Goal: Transaction & Acquisition: Purchase product/service

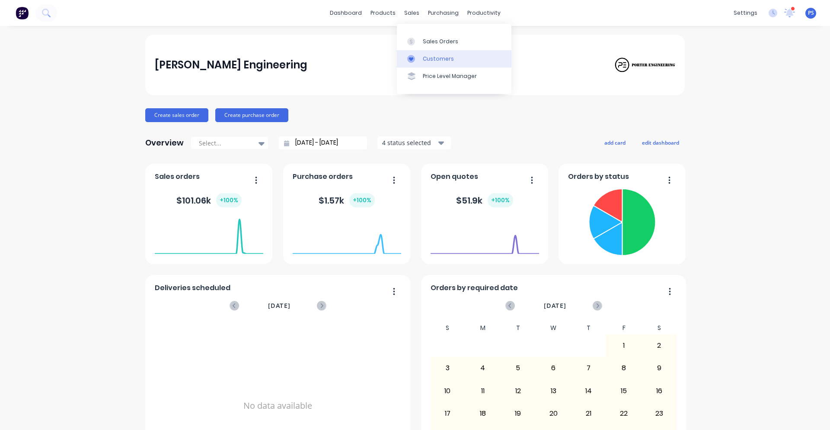
click at [437, 57] on div "Customers" at bounding box center [438, 59] width 31 height 8
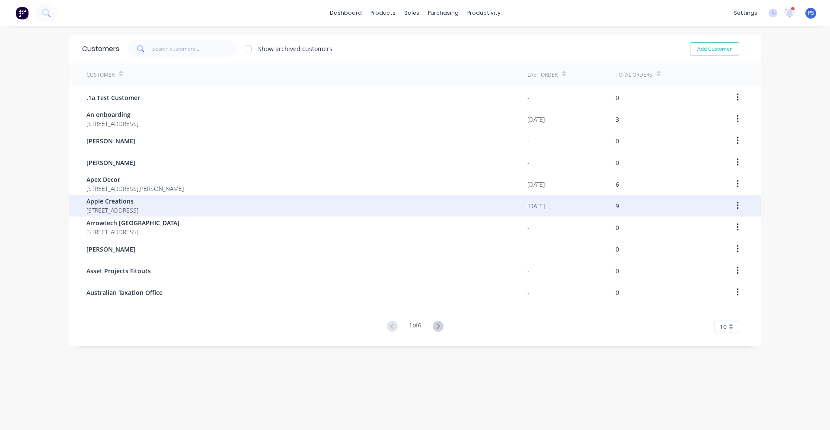
click at [733, 209] on button "button" at bounding box center [738, 206] width 20 height 16
click at [737, 207] on button "button" at bounding box center [738, 206] width 20 height 16
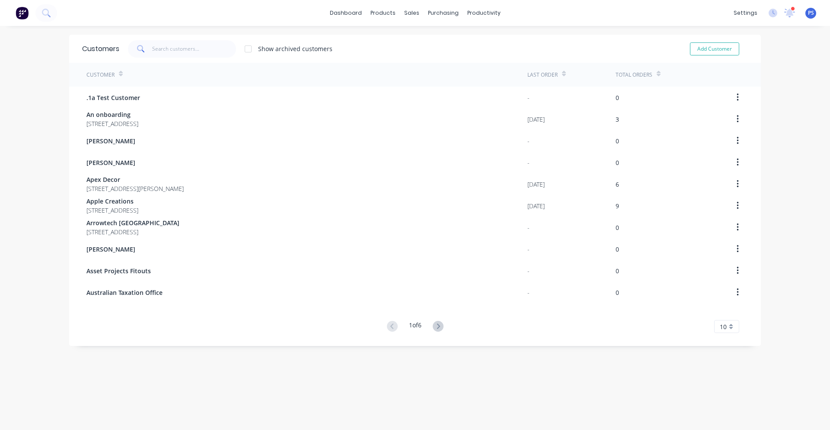
click at [811, 203] on div "dashboard products sales purchasing productivity dashboard products Product Cat…" at bounding box center [415, 215] width 830 height 430
click at [423, 328] on div "1 of 6" at bounding box center [416, 326] width 62 height 13
click at [435, 328] on icon at bounding box center [438, 326] width 11 height 11
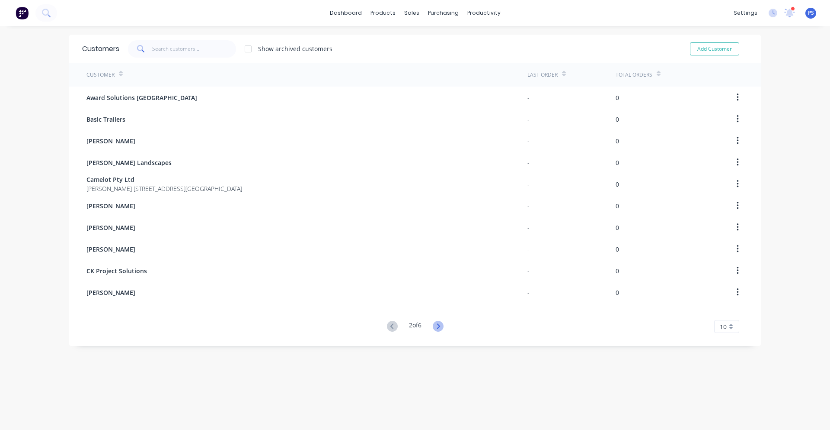
click at [435, 329] on icon at bounding box center [438, 326] width 11 height 11
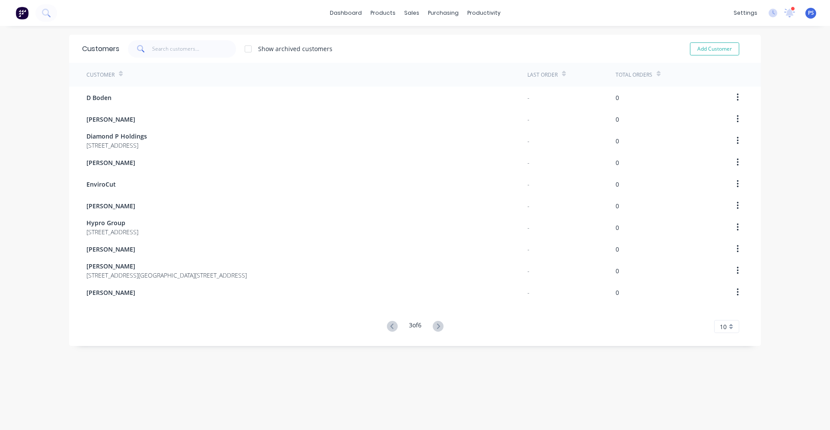
click at [435, 329] on icon at bounding box center [438, 326] width 11 height 11
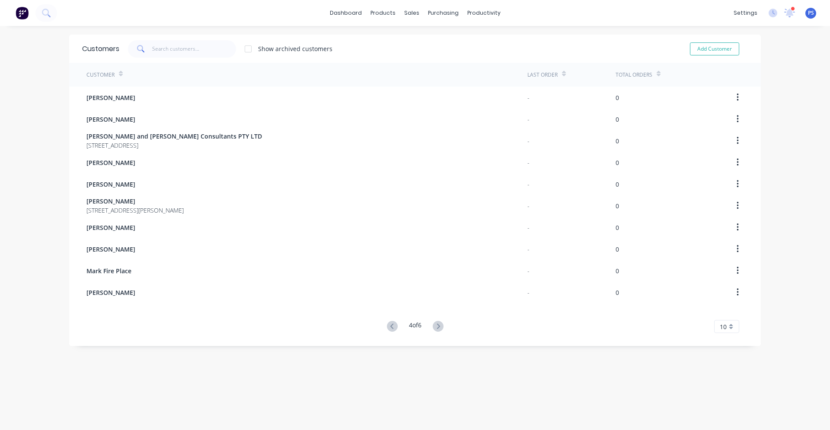
click at [435, 329] on icon at bounding box center [438, 326] width 11 height 11
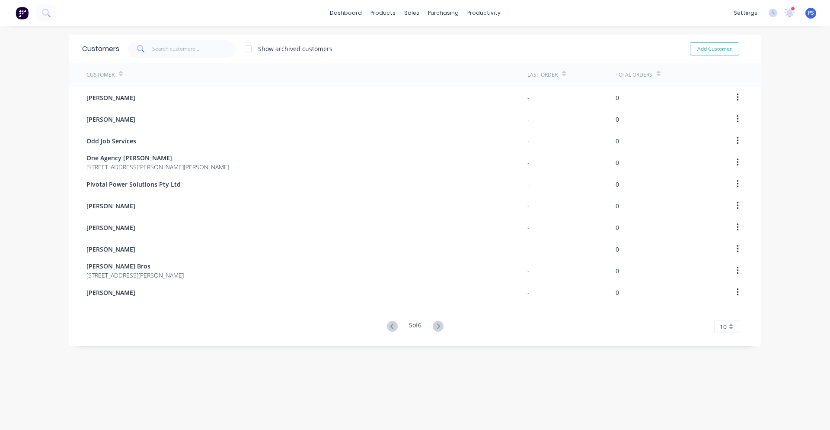
click at [435, 329] on icon at bounding box center [438, 326] width 11 height 11
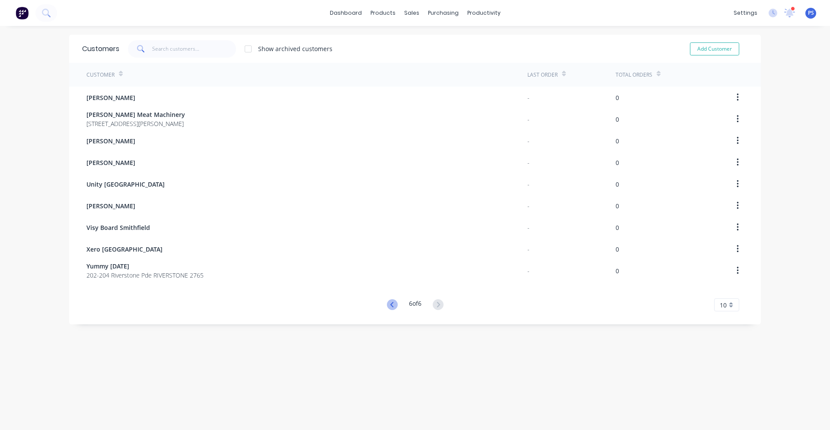
click at [387, 304] on icon at bounding box center [392, 304] width 11 height 11
click at [382, 304] on div "Customer Last Order Total Orders [PERSON_NAME] - 0 [PERSON_NAME] Meat Machinery…" at bounding box center [415, 187] width 692 height 248
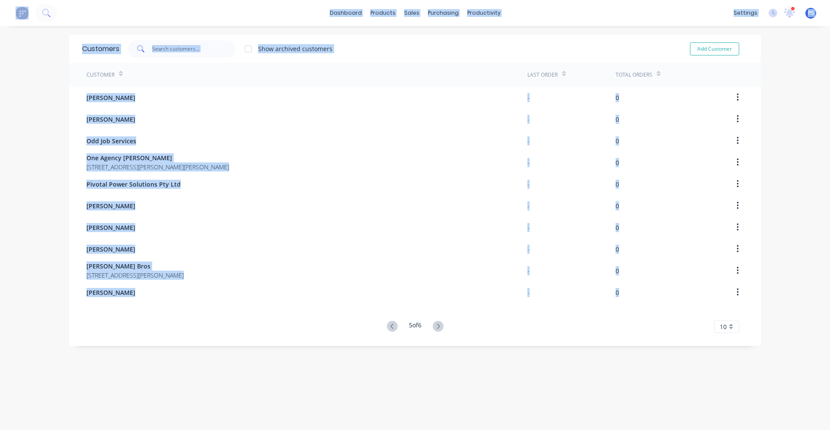
click at [382, 304] on div "Customer Last Order Total Orders [PERSON_NAME] - 0 [PERSON_NAME] - 0 Odd Job Se…" at bounding box center [415, 198] width 692 height 270
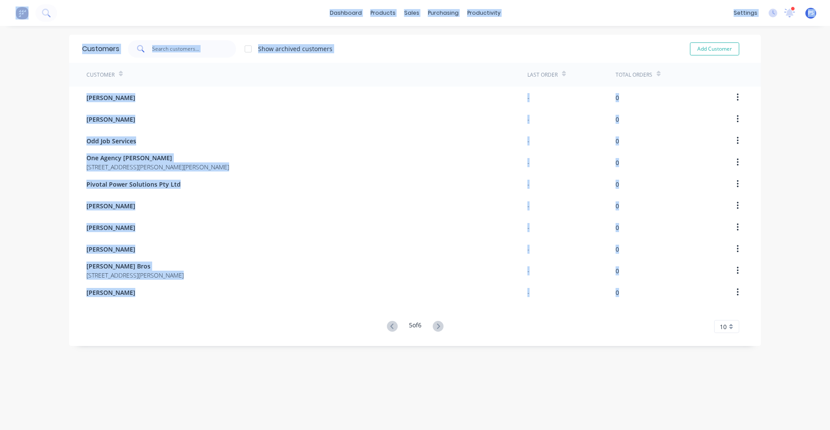
click at [382, 304] on div "Customer Last Order Total Orders [PERSON_NAME] - 0 [PERSON_NAME] - 0 Odd Job Se…" at bounding box center [415, 198] width 692 height 270
click at [390, 326] on icon at bounding box center [392, 326] width 11 height 11
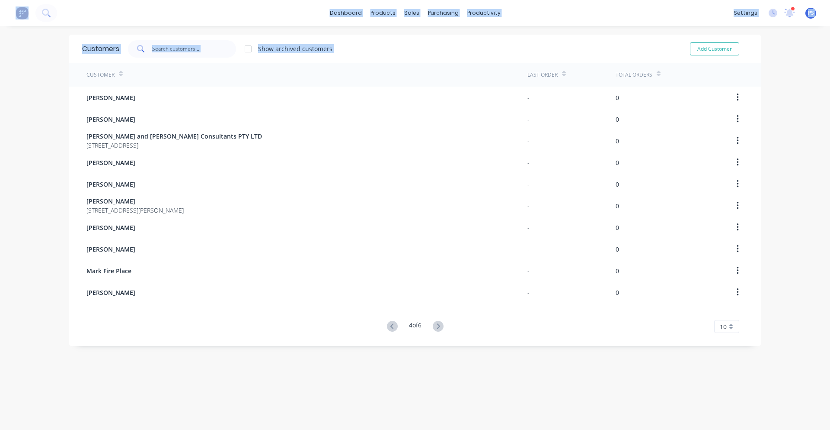
click at [390, 326] on icon at bounding box center [392, 326] width 11 height 11
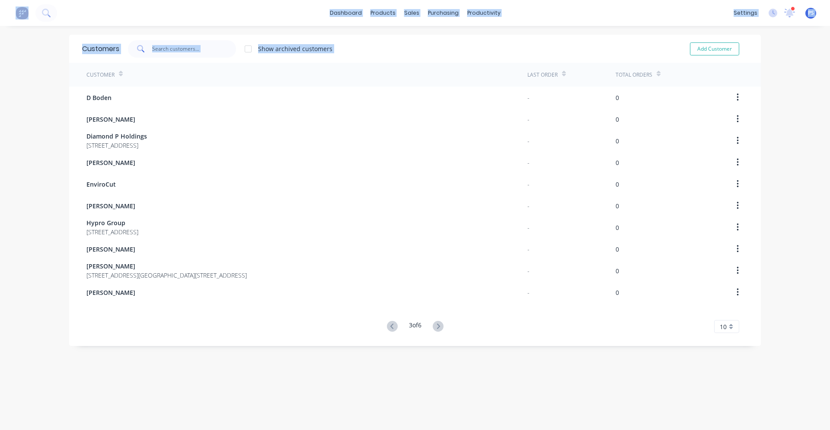
click at [390, 326] on icon at bounding box center [392, 326] width 11 height 11
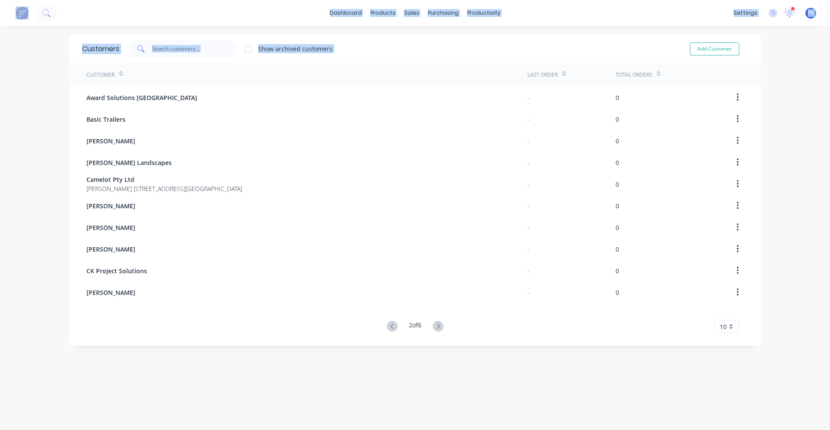
click at [306, 312] on div "Customer Last Order Total Orders Award Solutions Australia - 0 Basic Trailers -…" at bounding box center [415, 198] width 692 height 270
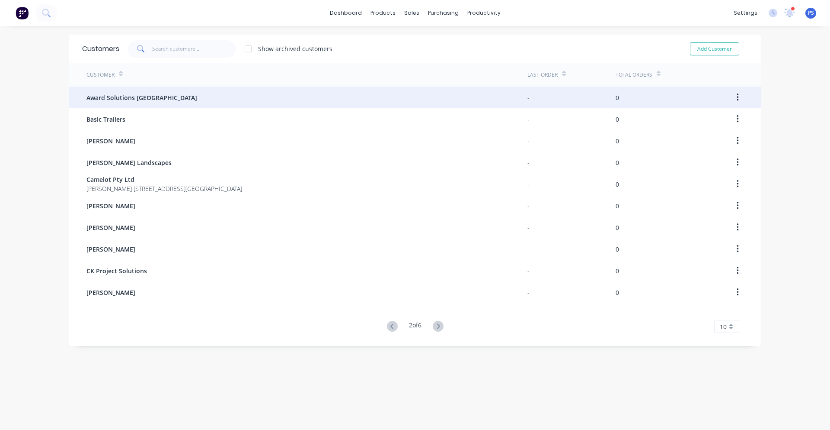
click at [163, 90] on div "Award Solutions [GEOGRAPHIC_DATA]" at bounding box center [307, 98] width 441 height 22
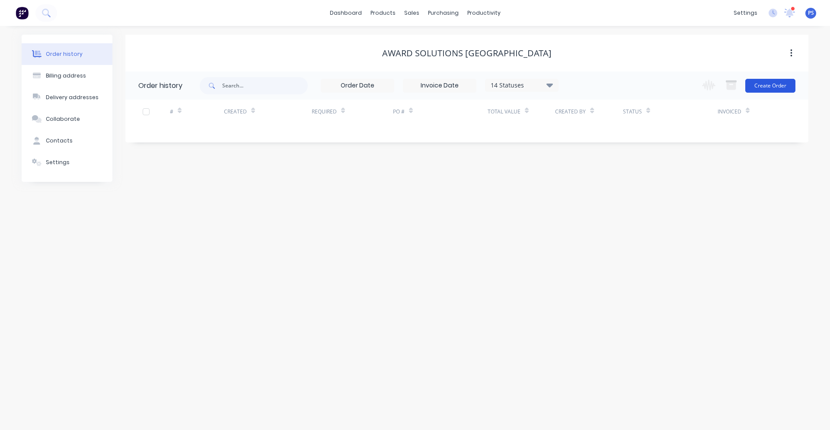
click at [761, 91] on button "Create Order" at bounding box center [771, 86] width 50 height 14
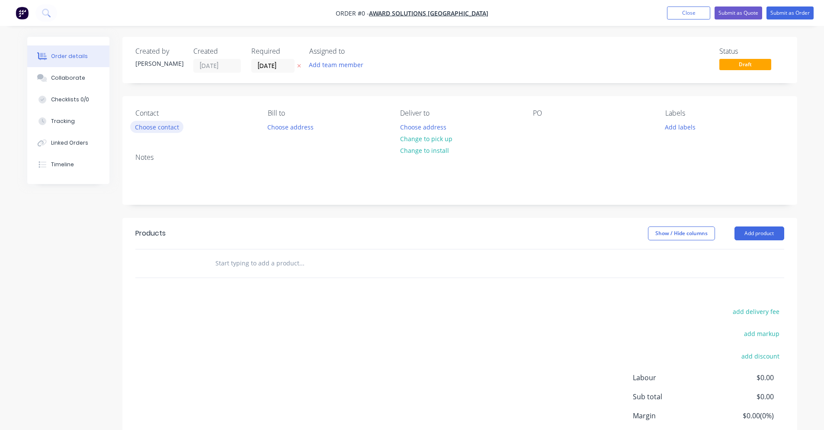
click at [178, 122] on button "Choose contact" at bounding box center [156, 127] width 53 height 12
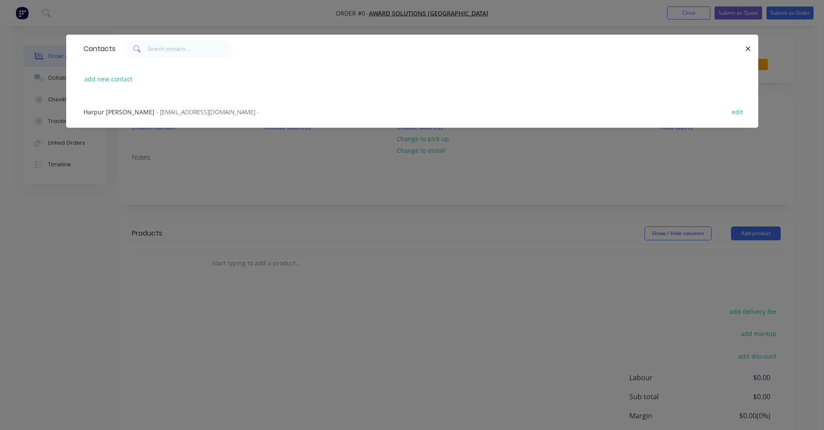
click at [156, 110] on span "- [EMAIL_ADDRESS][DOMAIN_NAME] -" at bounding box center [207, 112] width 103 height 8
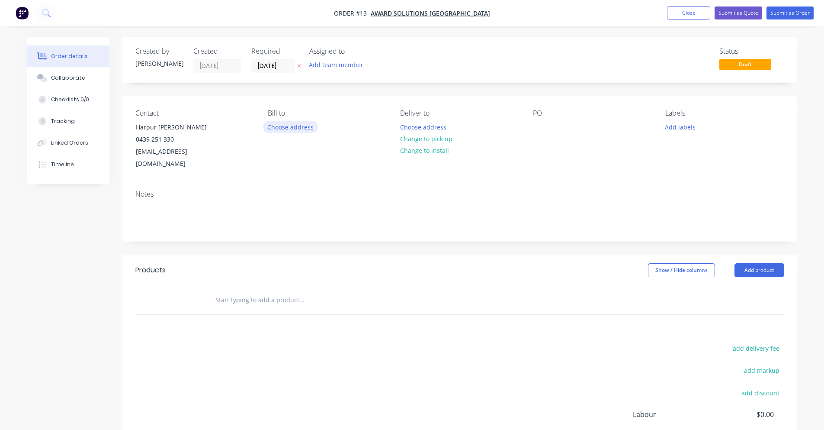
click at [286, 125] on button "Choose address" at bounding box center [290, 127] width 55 height 12
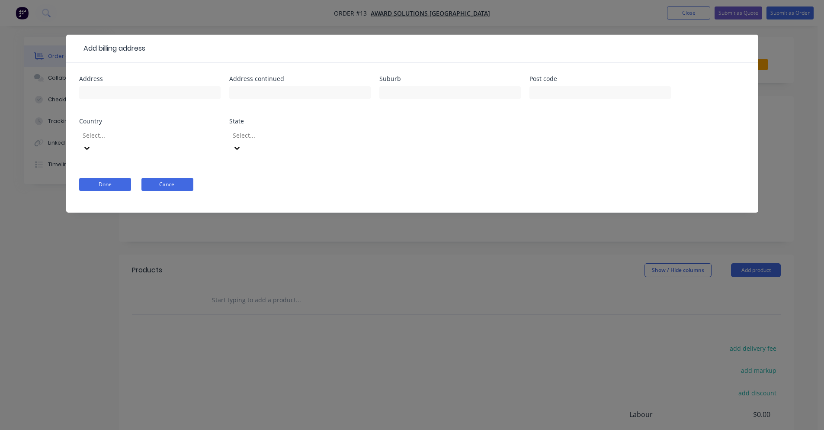
click at [169, 178] on button "Cancel" at bounding box center [167, 184] width 52 height 13
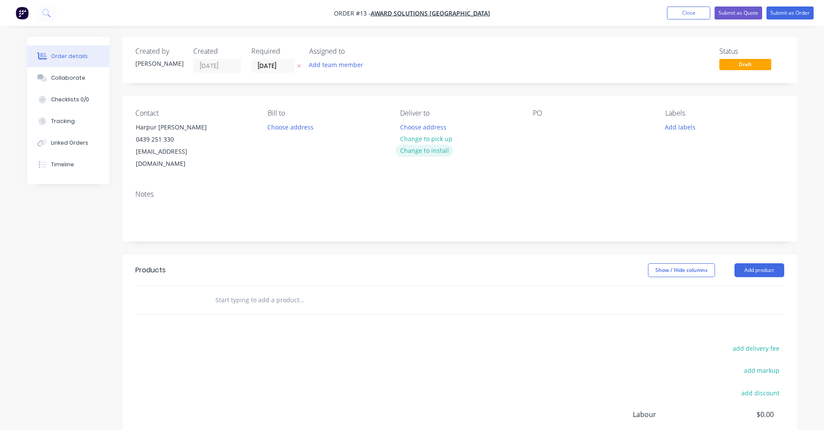
click at [425, 151] on button "Change to install" at bounding box center [424, 150] width 58 height 12
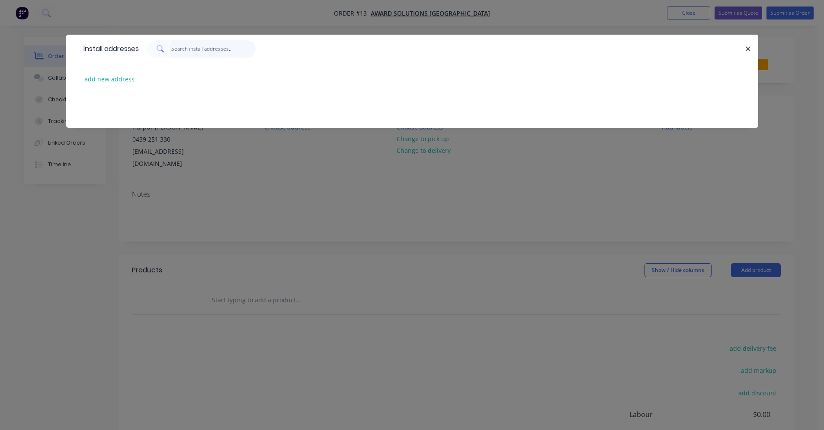
click at [227, 48] on input "text" at bounding box center [213, 48] width 84 height 17
click at [198, 51] on input "BlueFish, Drive, Manly" at bounding box center [213, 48] width 84 height 17
type input "Bluefish Drive, Manly"
click at [111, 72] on div "add new address" at bounding box center [412, 79] width 666 height 32
click at [206, 66] on div "add new address" at bounding box center [412, 79] width 666 height 32
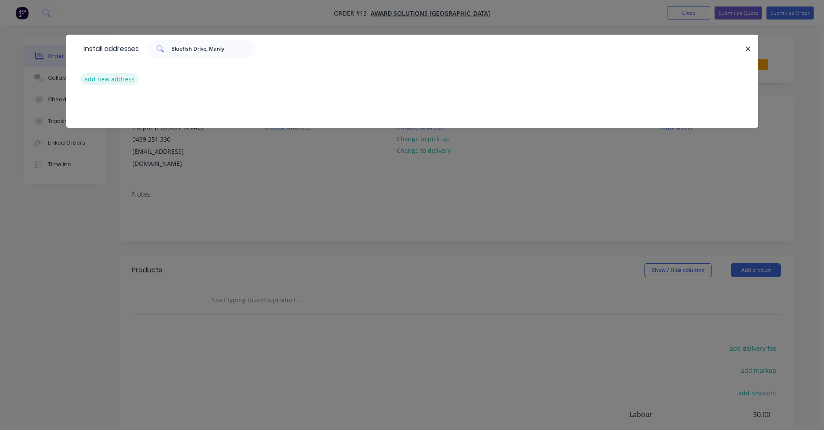
click at [127, 82] on button "add new address" at bounding box center [109, 79] width 59 height 12
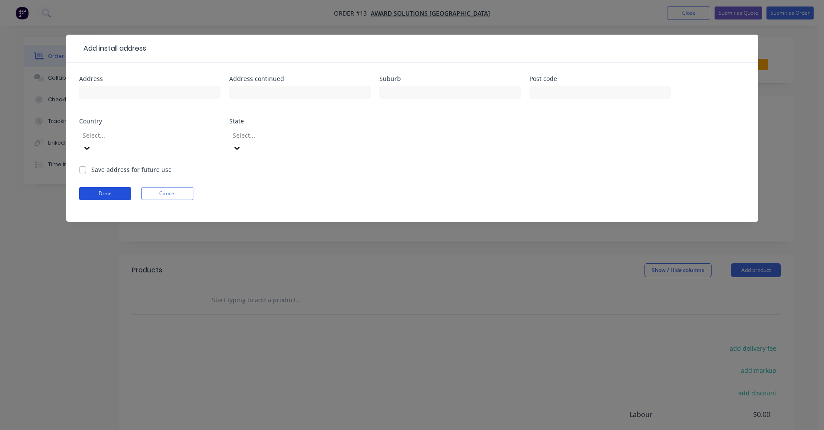
click at [126, 187] on button "Done" at bounding box center [105, 193] width 52 height 13
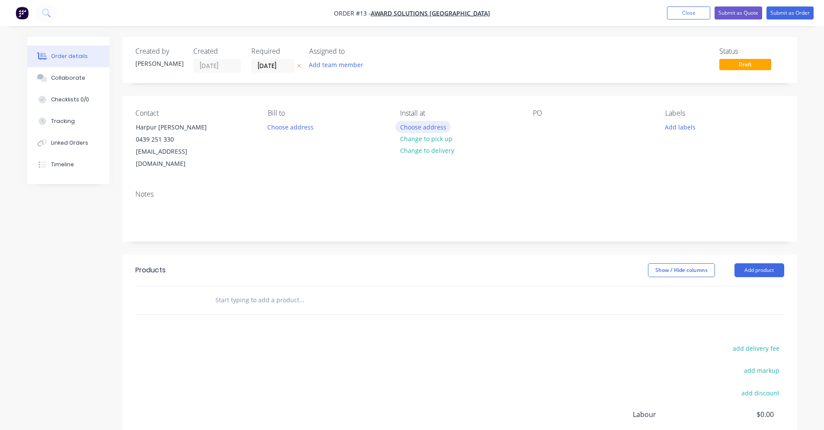
click at [417, 130] on button "Choose address" at bounding box center [422, 127] width 55 height 12
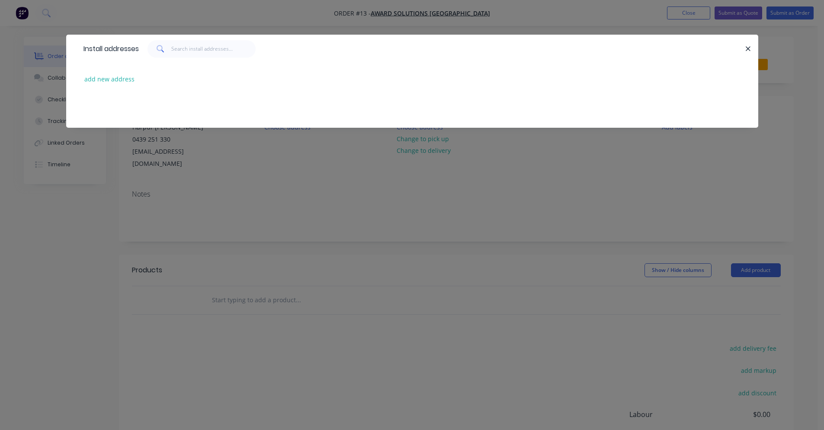
click at [189, 58] on div "Install addresses" at bounding box center [412, 49] width 692 height 28
click at [190, 52] on input "text" at bounding box center [213, 48] width 84 height 17
type input "2 bluefish"
click at [750, 45] on icon "button" at bounding box center [748, 49] width 6 height 8
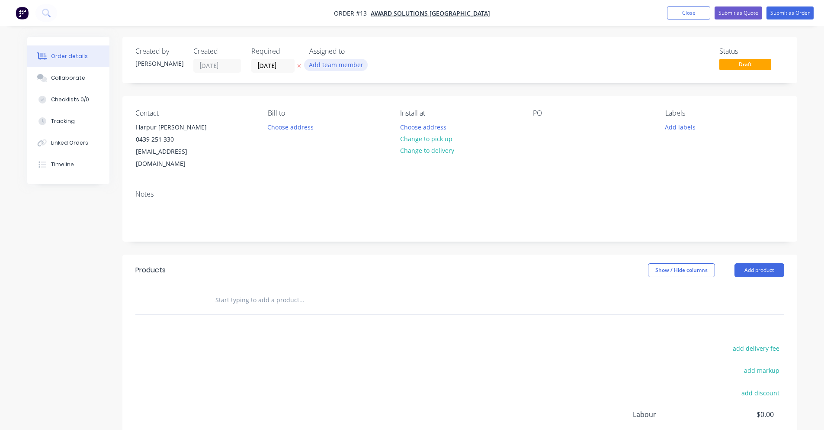
click at [306, 66] on button "Add team member" at bounding box center [336, 65] width 64 height 12
click at [373, 63] on div "Add team member" at bounding box center [352, 65] width 87 height 13
click at [281, 66] on input "[DATE]" at bounding box center [273, 65] width 42 height 13
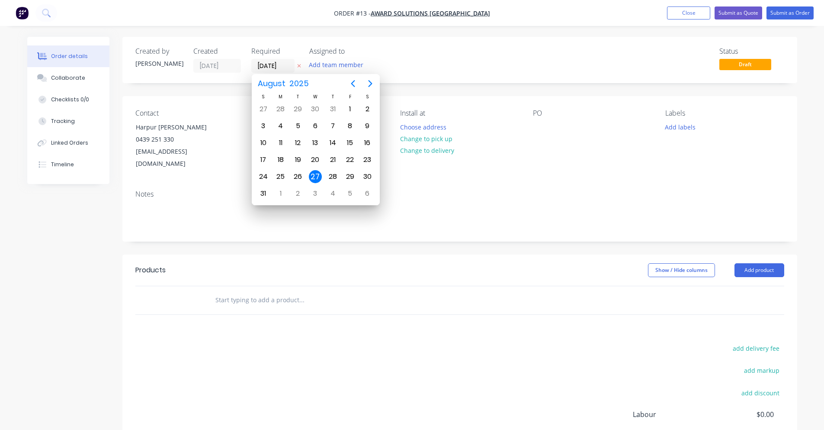
click at [367, 92] on div "[DATE]" at bounding box center [316, 83] width 128 height 19
click at [367, 90] on button "Next page" at bounding box center [370, 83] width 17 height 17
click at [282, 128] on div "8" at bounding box center [280, 125] width 13 height 13
type input "[DATE]"
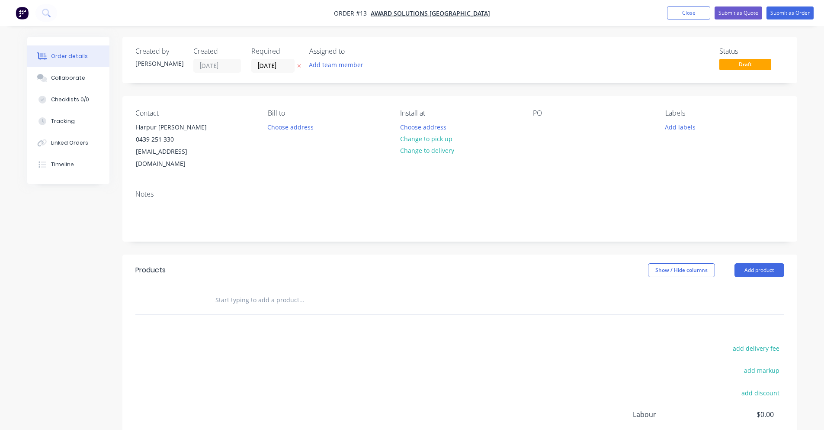
click at [434, 69] on div "Status Draft" at bounding box center [590, 60] width 388 height 26
click at [292, 124] on button "Choose address" at bounding box center [290, 127] width 55 height 12
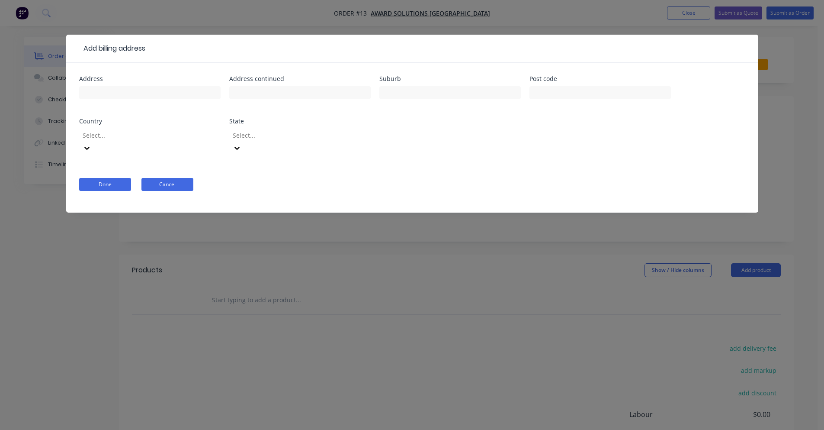
click at [170, 178] on button "Cancel" at bounding box center [167, 184] width 52 height 13
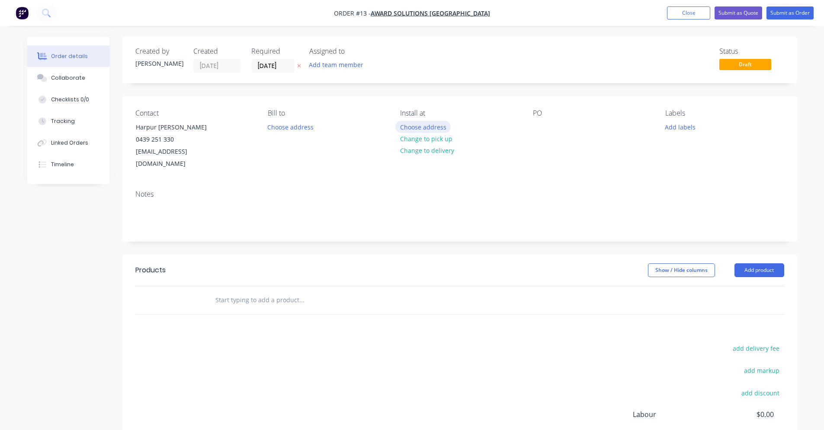
click at [430, 129] on button "Choose address" at bounding box center [422, 127] width 55 height 12
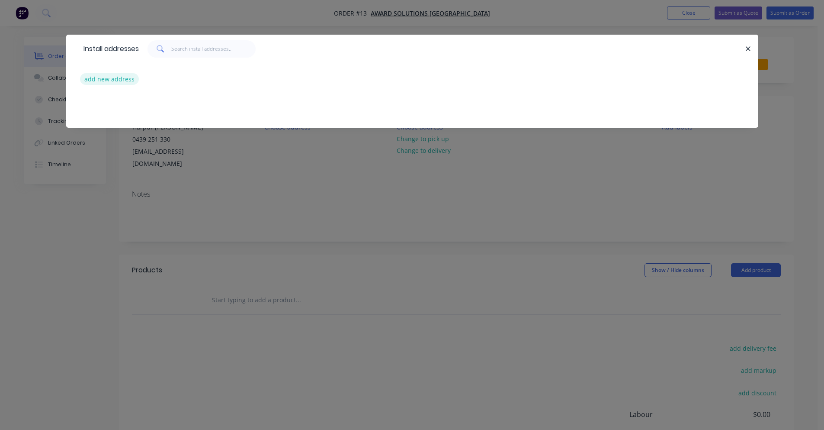
click at [111, 74] on button "add new address" at bounding box center [109, 79] width 59 height 12
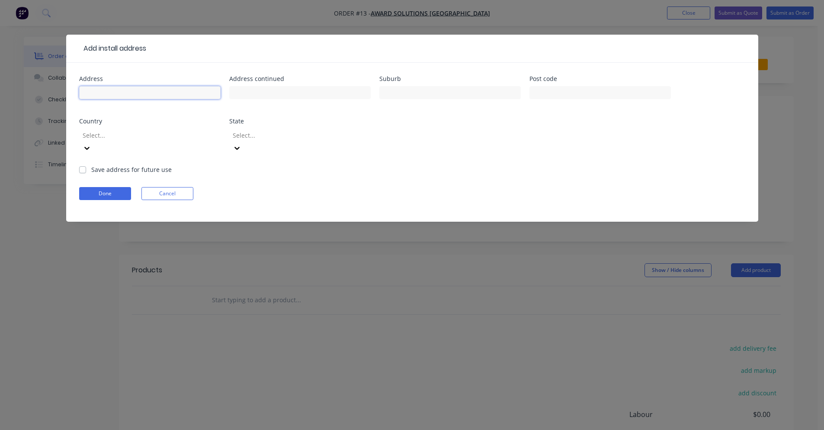
click at [125, 89] on input "text" at bounding box center [149, 92] width 141 height 13
type input "[STREET_ADDRESS]"
click at [402, 84] on div at bounding box center [449, 97] width 141 height 26
click at [409, 92] on input "text" at bounding box center [449, 92] width 141 height 13
type input "Manly"
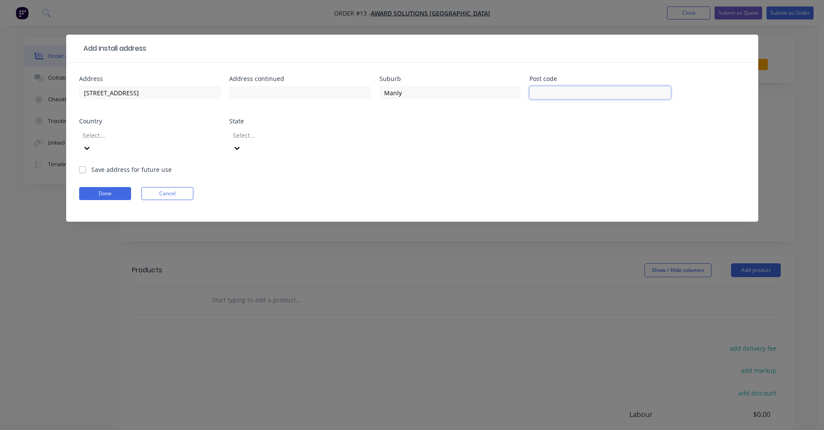
click at [594, 98] on input "text" at bounding box center [599, 92] width 141 height 13
type input "2095"
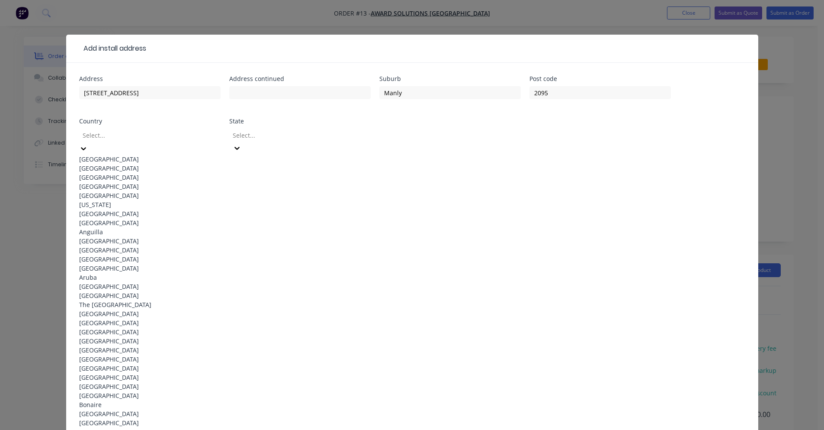
click at [192, 156] on div "[GEOGRAPHIC_DATA]" at bounding box center [149, 158] width 141 height 9
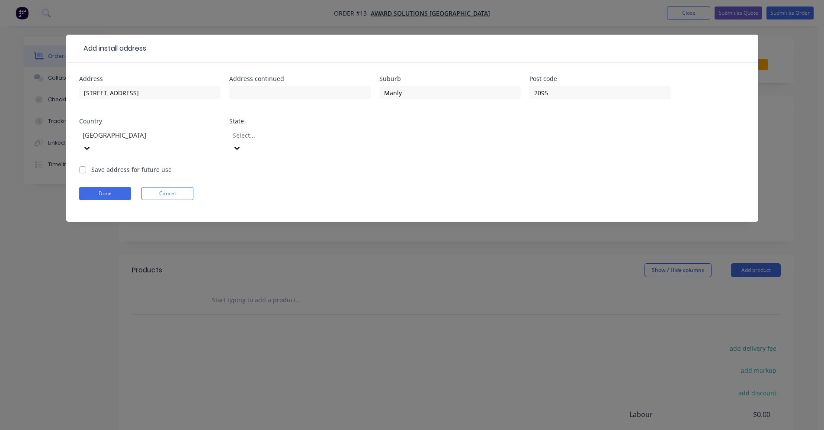
click at [230, 136] on div "Select..." at bounding box center [299, 141] width 141 height 26
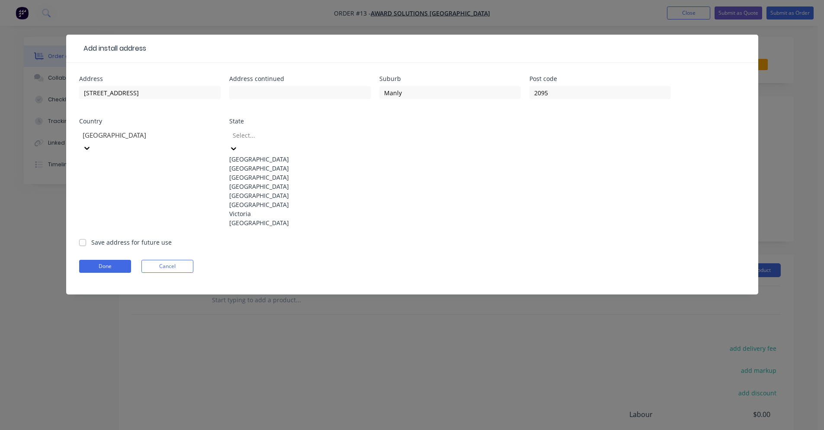
click at [257, 171] on div "[GEOGRAPHIC_DATA]" at bounding box center [299, 167] width 141 height 9
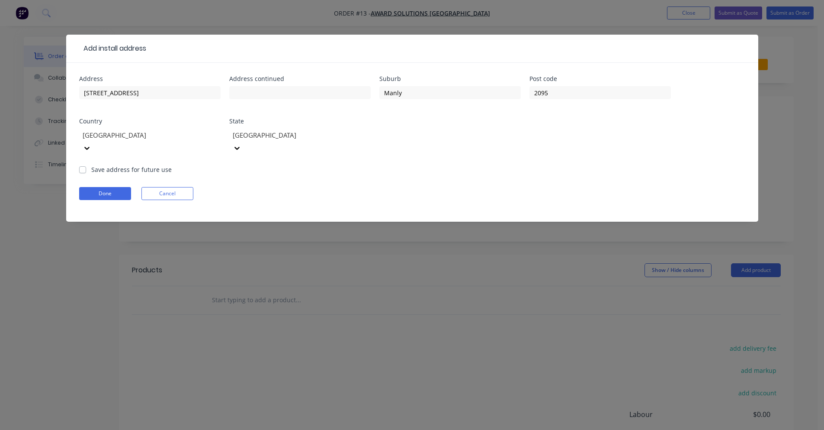
click at [97, 165] on label "Save address for future use" at bounding box center [131, 169] width 80 height 9
click at [86, 165] on input "Save address for future use" at bounding box center [82, 169] width 7 height 8
checkbox input "true"
click at [99, 187] on button "Done" at bounding box center [105, 193] width 52 height 13
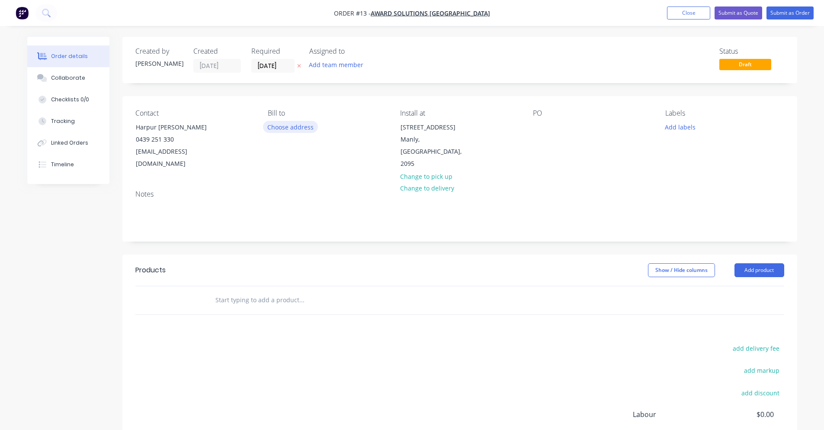
click at [311, 127] on button "Choose address" at bounding box center [290, 127] width 55 height 12
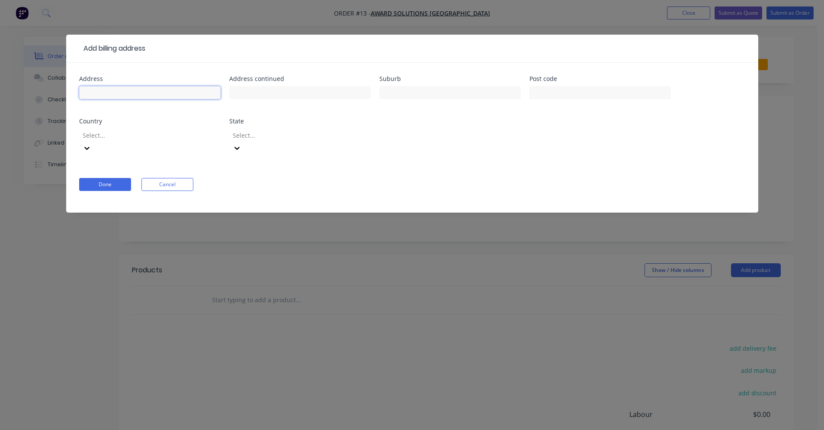
click at [163, 96] on input "text" at bounding box center [149, 92] width 141 height 13
type input "5"
type input "[STREET_ADDRESS]"
type input "K"
type input "East Kurrajong"
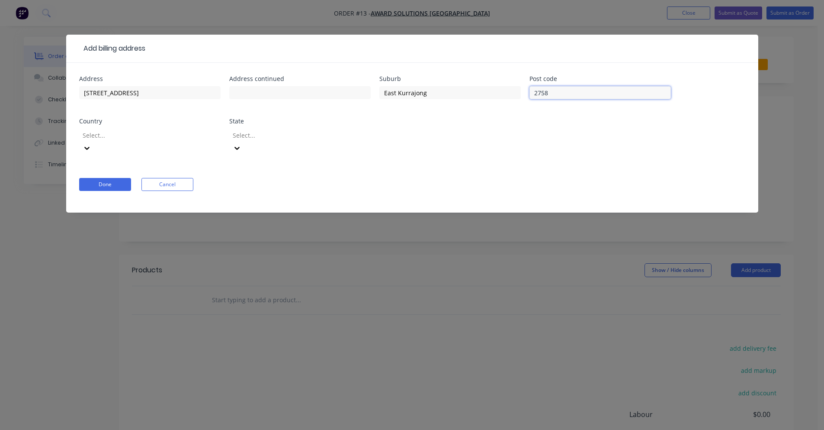
type input "2758"
click at [160, 133] on div at bounding box center [144, 135] width 125 height 11
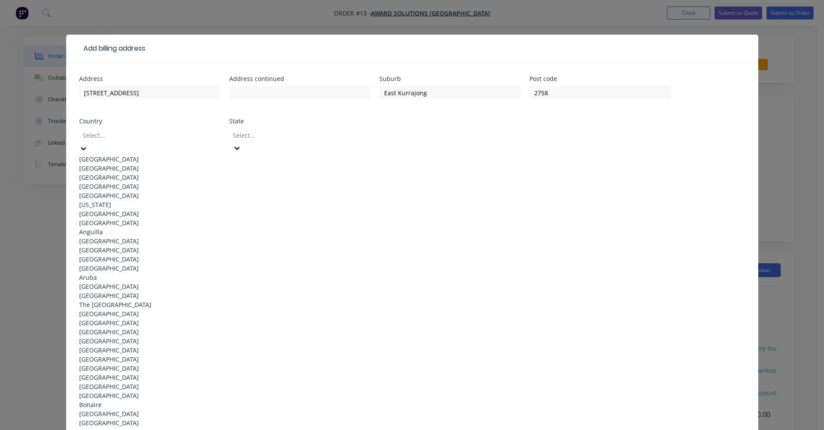
click at [162, 160] on div "[GEOGRAPHIC_DATA]" at bounding box center [149, 158] width 141 height 9
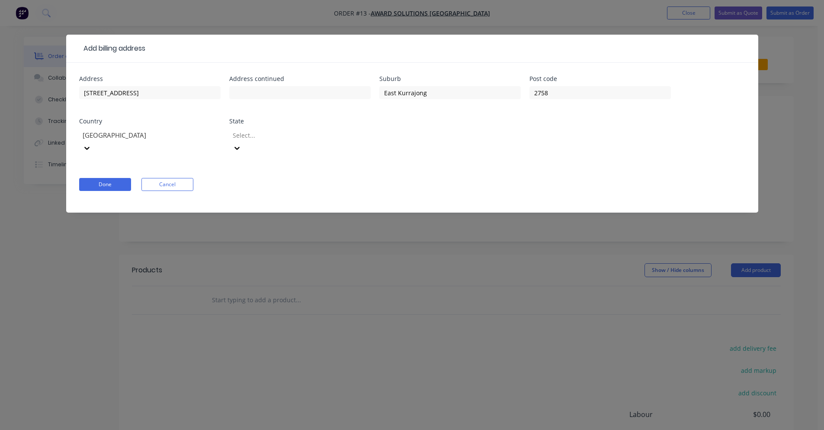
click at [244, 141] on div "Select..." at bounding box center [294, 134] width 130 height 13
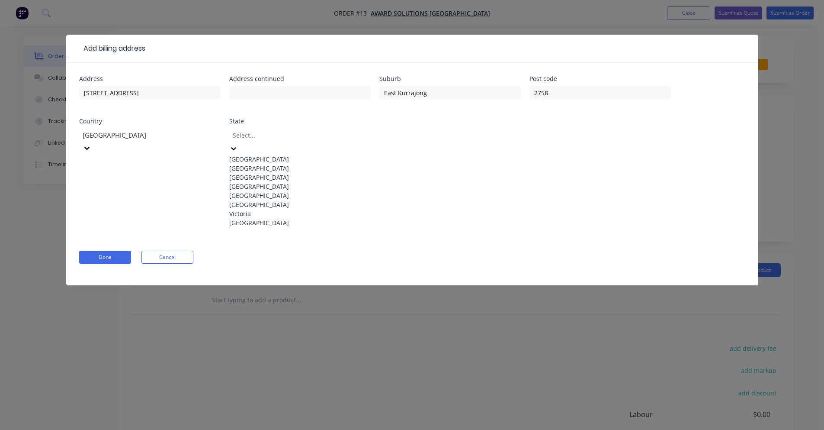
click at [247, 168] on div "[GEOGRAPHIC_DATA]" at bounding box center [299, 167] width 141 height 9
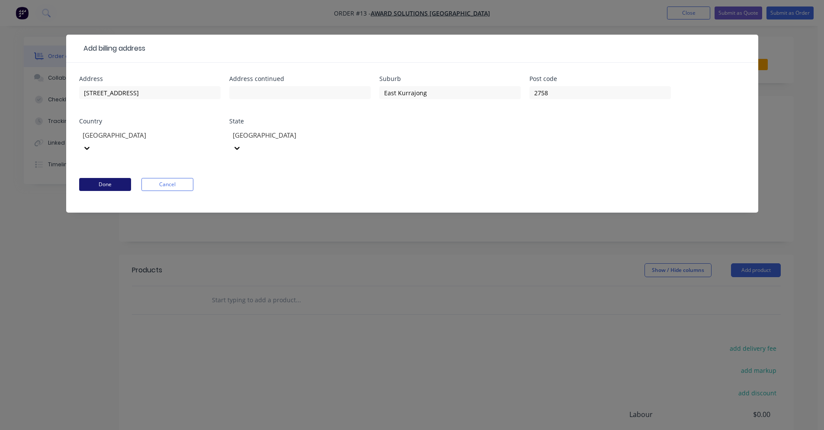
click at [98, 178] on button "Done" at bounding box center [105, 184] width 52 height 13
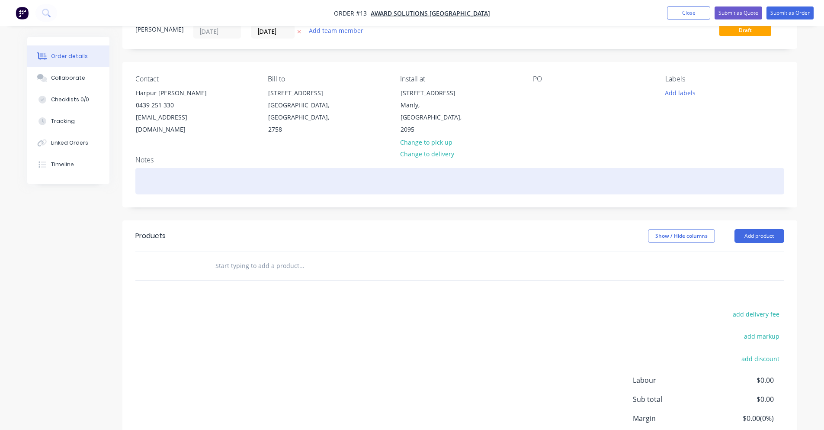
scroll to position [87, 0]
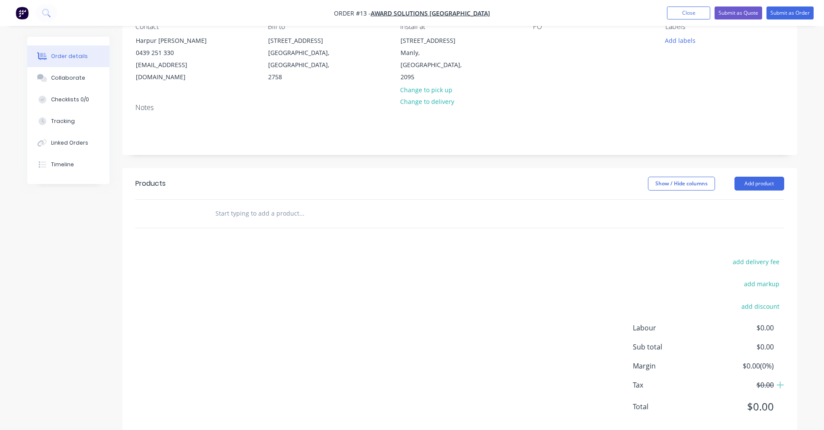
click at [695, 34] on div "Add labels" at bounding box center [724, 40] width 119 height 12
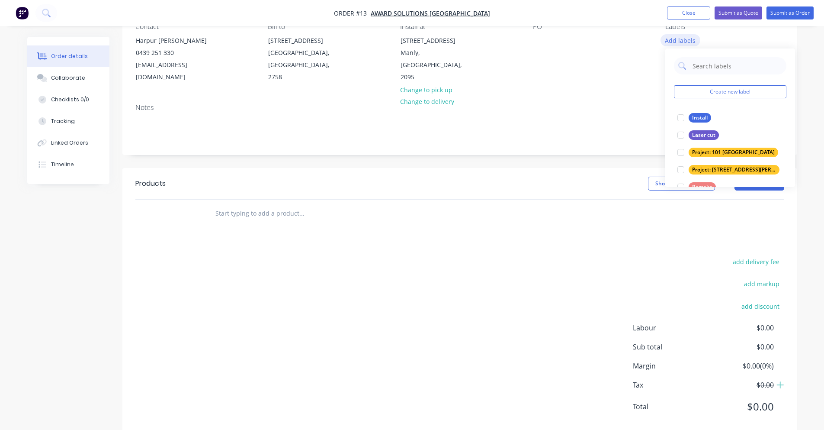
click at [692, 45] on button "Add labels" at bounding box center [680, 40] width 40 height 12
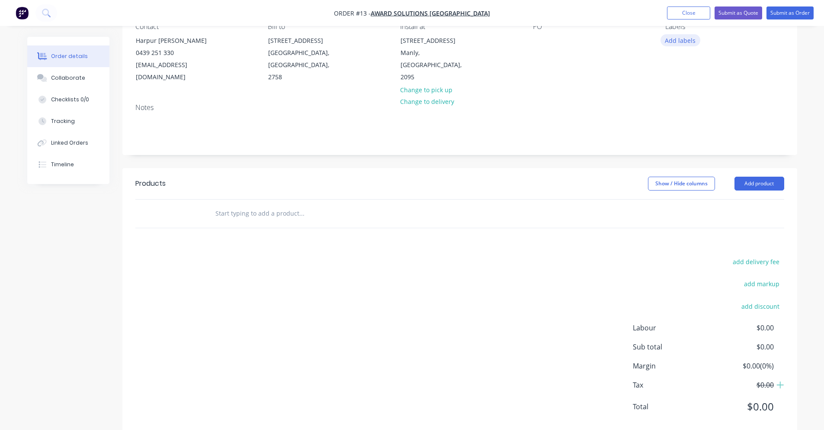
click at [692, 45] on button "Add labels" at bounding box center [680, 40] width 40 height 12
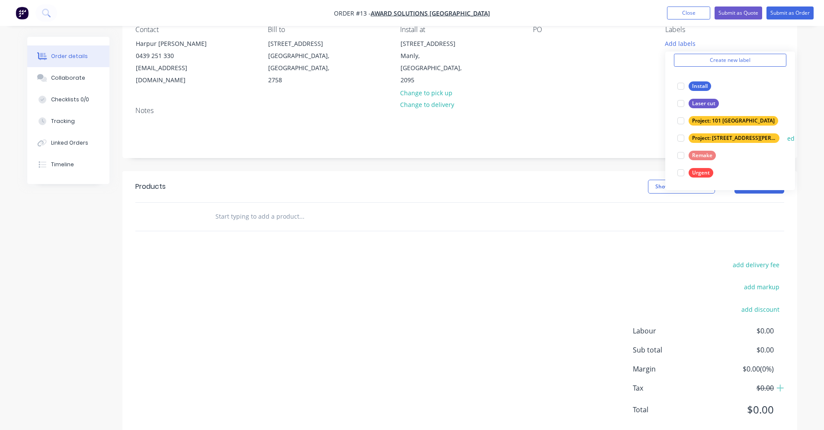
scroll to position [50, 0]
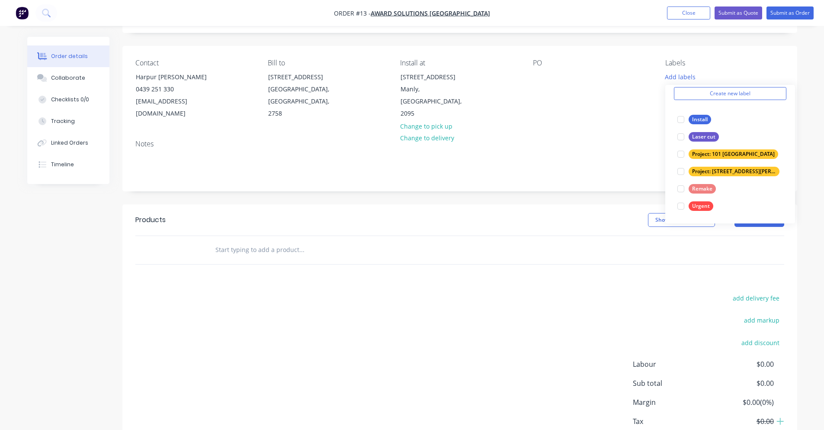
click at [718, 63] on div "Labels" at bounding box center [724, 63] width 119 height 8
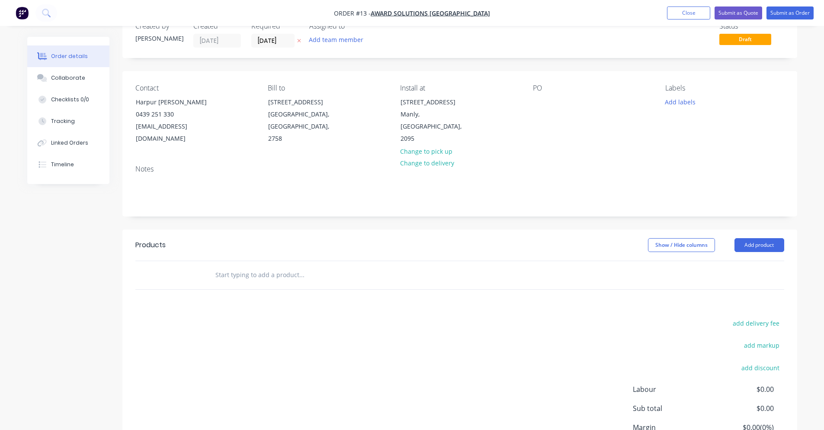
scroll to position [0, 0]
